Goal: Information Seeking & Learning: Learn about a topic

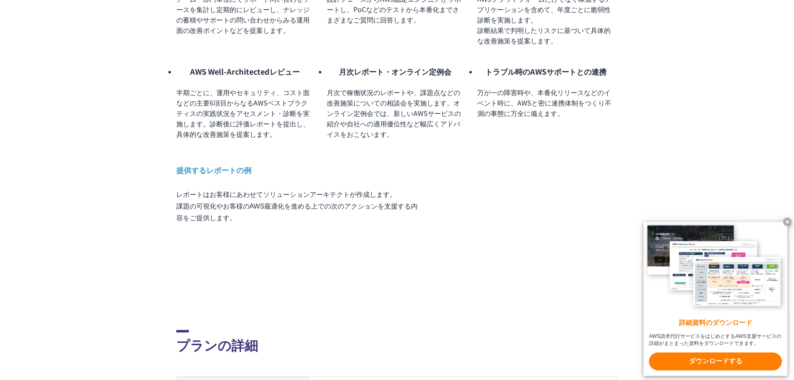
scroll to position [834, 0]
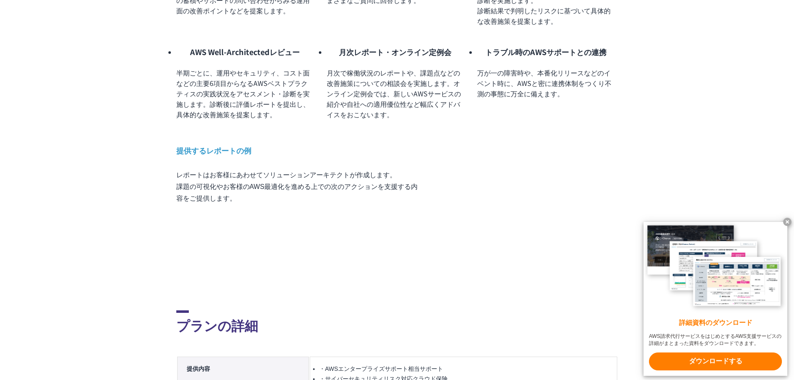
click at [787, 219] on x-t at bounding box center [787, 222] width 8 height 8
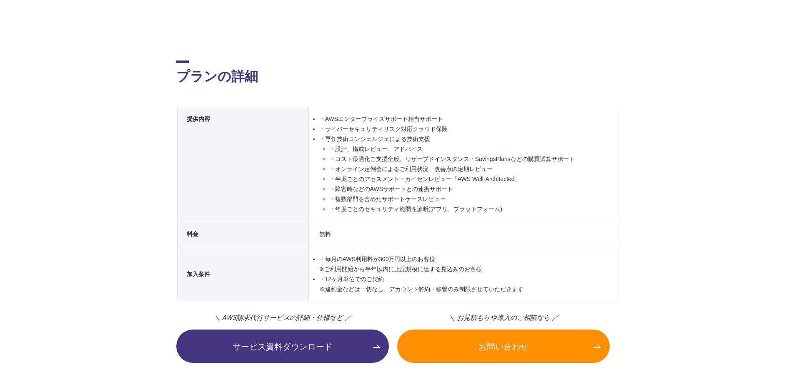
scroll to position [1084, 0]
drag, startPoint x: 516, startPoint y: 168, endPoint x: 317, endPoint y: 140, distance: 200.8
click at [317, 246] on td "・毎月のAWS利用料が300万円以上のお客様 ※ご利用開始から半年以内に上記規模に達する見込みのお客様 ・12ヶ月単位でのご契約 ※違約金などは一切なし、アカ…" at bounding box center [464, 273] width 308 height 54
click at [451, 253] on li "・毎月のAWS利用料が300万円以上のお客様 ※ご利用開始から半年以内に上記規模に達する見込みのお客様" at bounding box center [463, 263] width 288 height 20
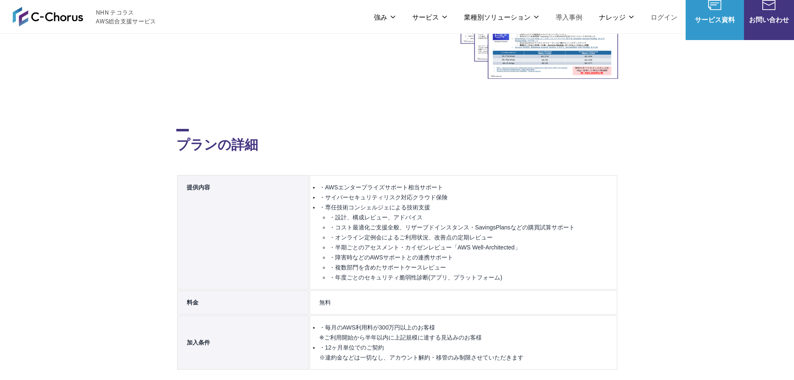
scroll to position [1000, 0]
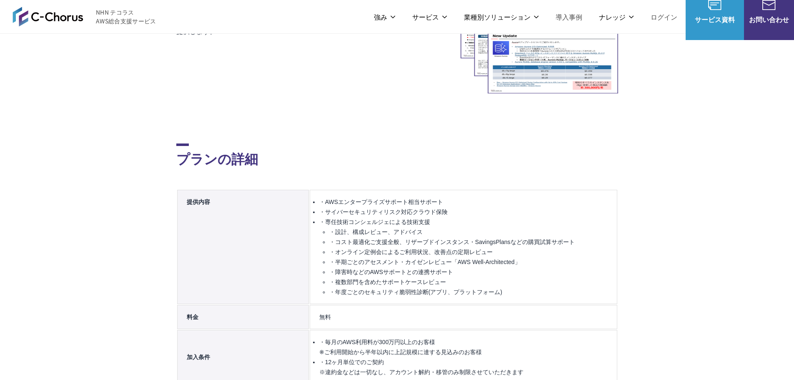
drag, startPoint x: 496, startPoint y: 246, endPoint x: 317, endPoint y: 226, distance: 179.9
click at [317, 330] on td "・毎月のAWS利用料が300万円以上のお客様 ※ご利用開始から半年以内に上記規模に達する見込みのお客様 ・12ヶ月単位でのご契約 ※違約金などは一切なし、アカ…" at bounding box center [464, 357] width 308 height 54
click at [479, 190] on td "・AWSエンタープライズサポート相当サポート ・サイバーセキュリティリスク対応クラウド保険 ・専任技術コンシェルジェによる技術支援 ・設計、構成レビュー、アド…" at bounding box center [464, 247] width 308 height 114
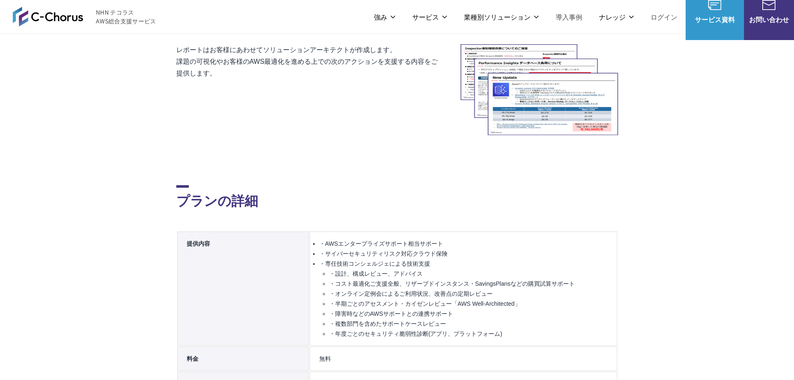
drag, startPoint x: 331, startPoint y: 243, endPoint x: 189, endPoint y: 241, distance: 141.3
click at [189, 346] on tr "料金 無料" at bounding box center [397, 358] width 440 height 24
drag, startPoint x: 436, startPoint y: 267, endPoint x: 317, endPoint y: 269, distance: 119.2
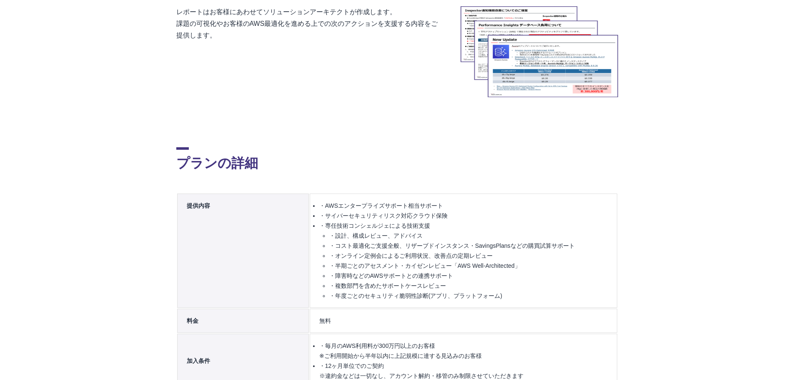
scroll to position [1042, 0]
